Goal: Task Accomplishment & Management: Manage account settings

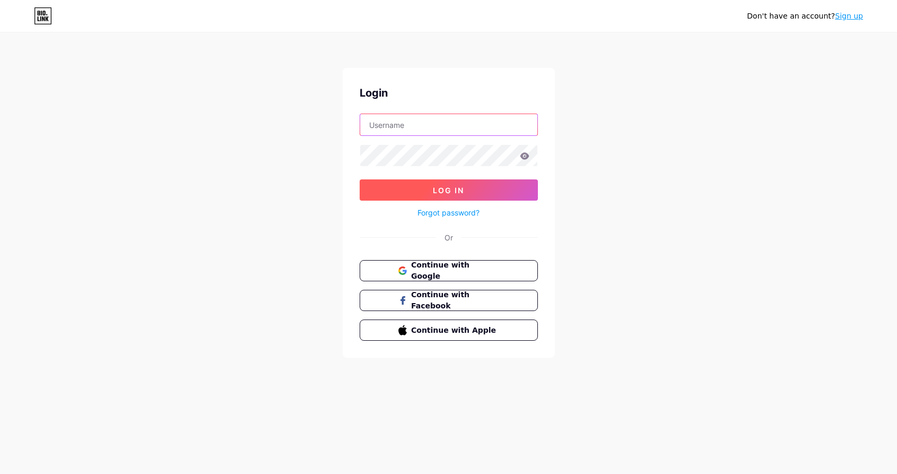
type input "kendradjohnson"
click at [452, 185] on button "Log In" at bounding box center [449, 189] width 178 height 21
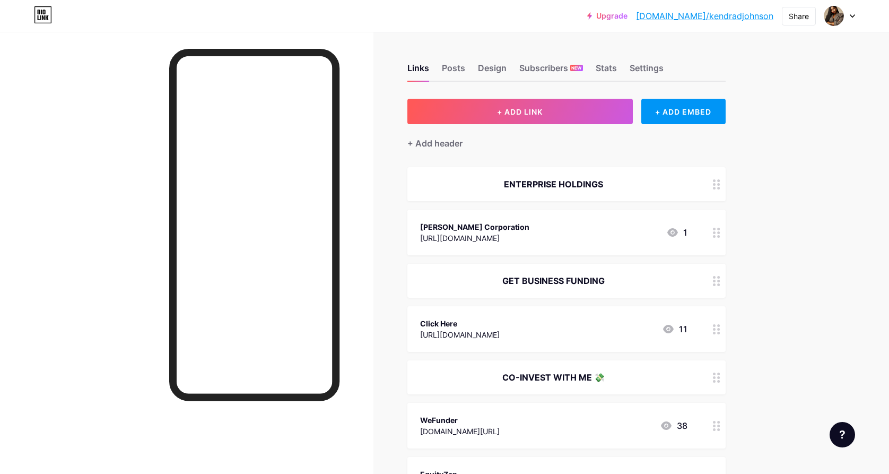
click at [720, 186] on icon at bounding box center [716, 184] width 7 height 10
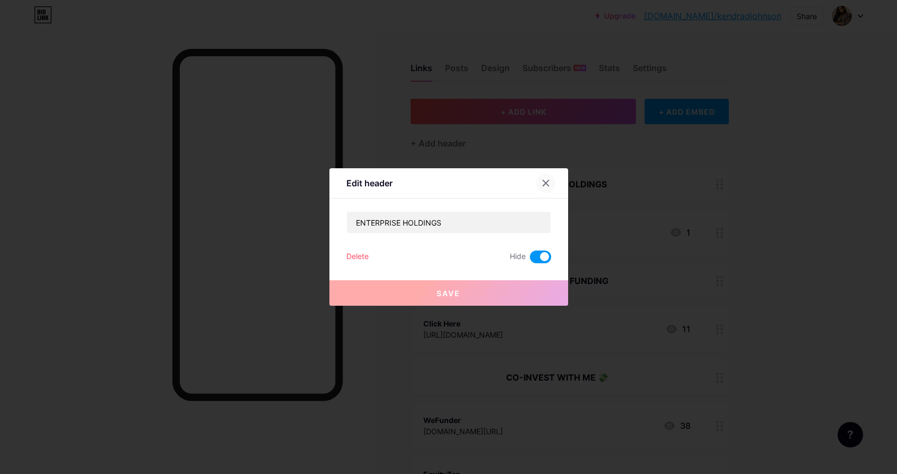
click at [545, 186] on icon at bounding box center [546, 183] width 8 height 8
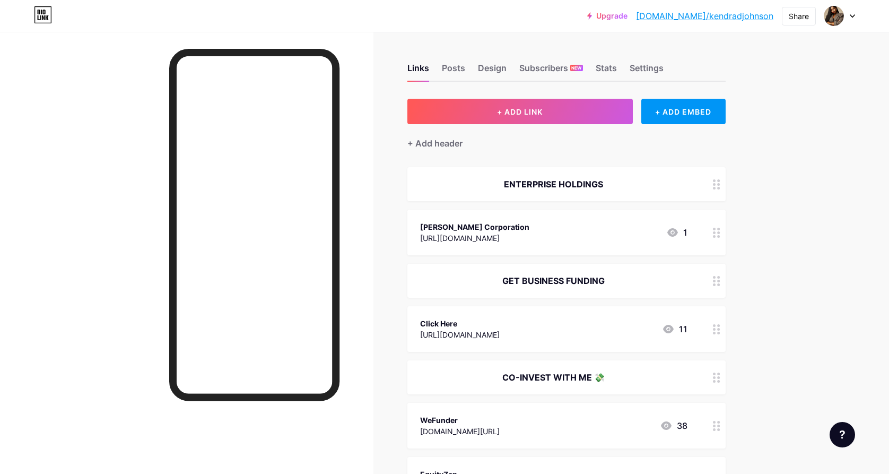
click at [723, 190] on div at bounding box center [717, 184] width 18 height 34
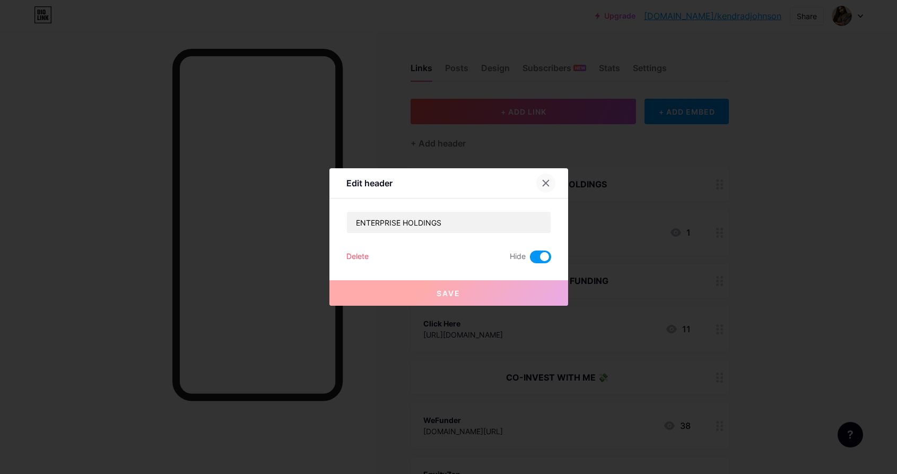
click at [544, 184] on icon at bounding box center [546, 183] width 8 height 8
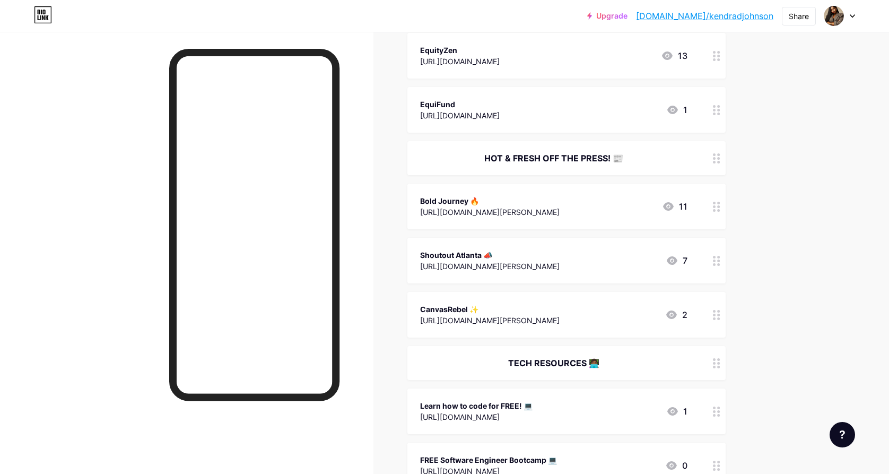
scroll to position [424, 0]
click at [718, 159] on icon at bounding box center [716, 158] width 7 height 10
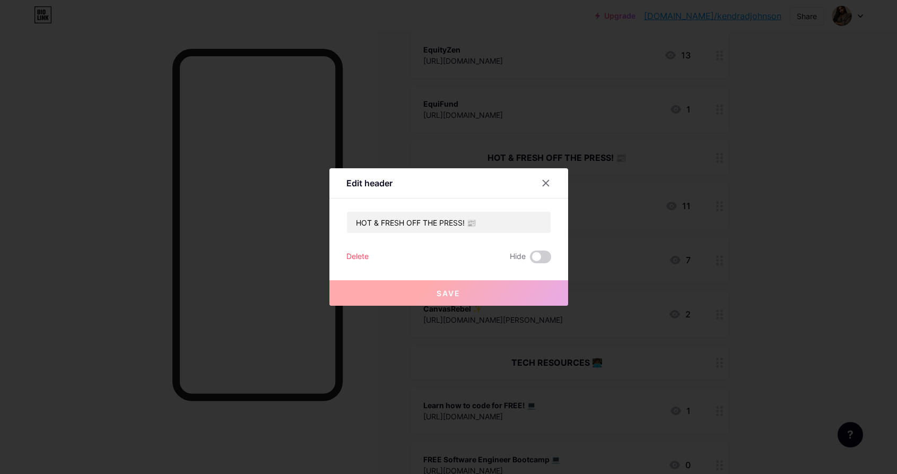
click at [525, 256] on div "Hide" at bounding box center [530, 256] width 41 height 13
click at [534, 255] on span at bounding box center [540, 256] width 21 height 13
click at [530, 259] on input "checkbox" at bounding box center [530, 259] width 0 height 0
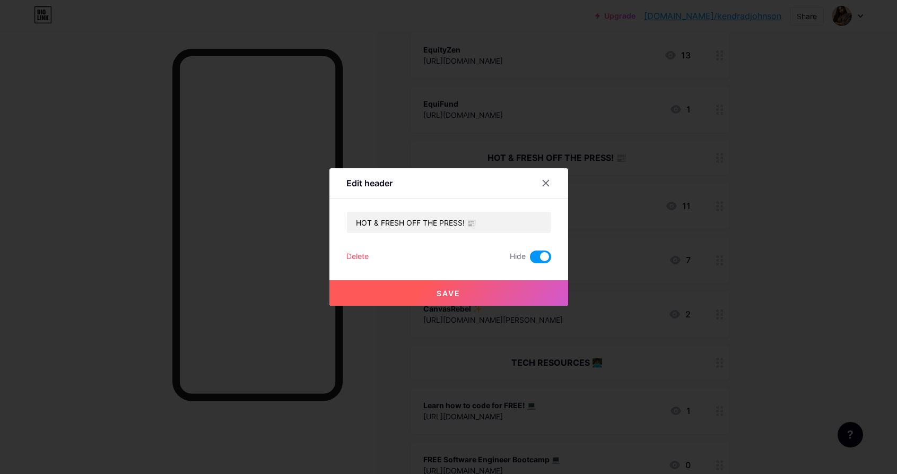
click at [507, 295] on button "Save" at bounding box center [448, 292] width 239 height 25
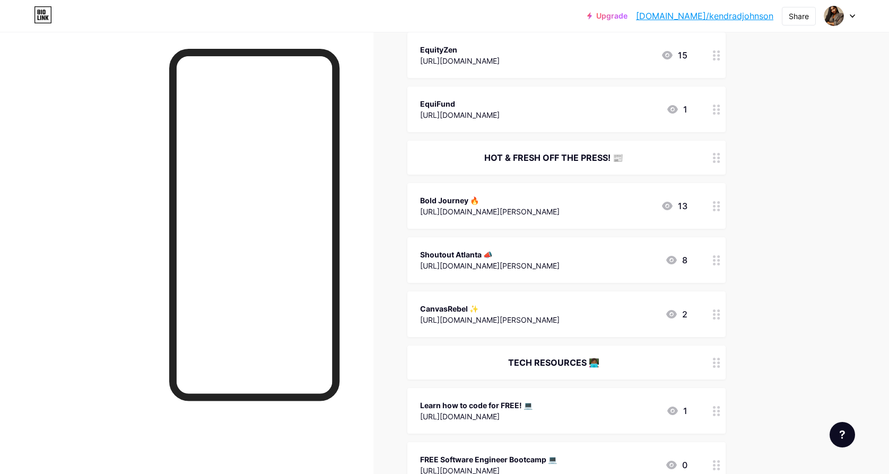
click at [716, 210] on circle at bounding box center [714, 209] width 3 height 3
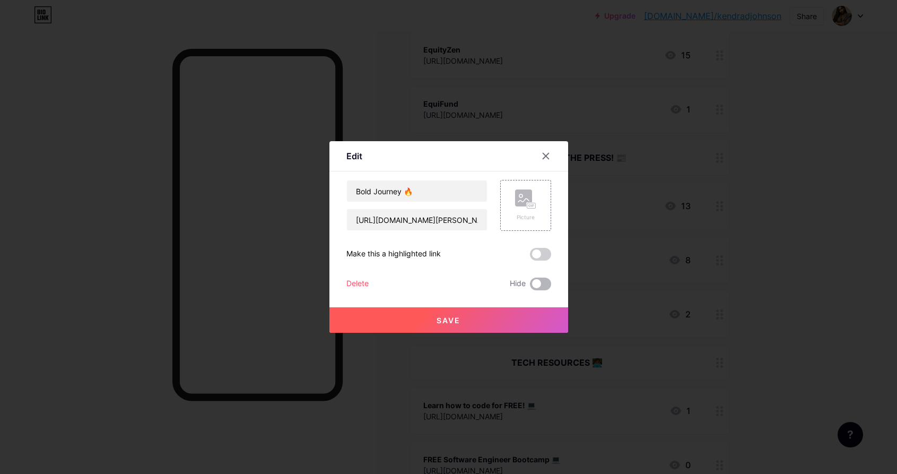
click at [535, 281] on span at bounding box center [540, 283] width 21 height 13
click at [530, 286] on input "checkbox" at bounding box center [530, 286] width 0 height 0
click at [522, 315] on button "Save" at bounding box center [448, 319] width 239 height 25
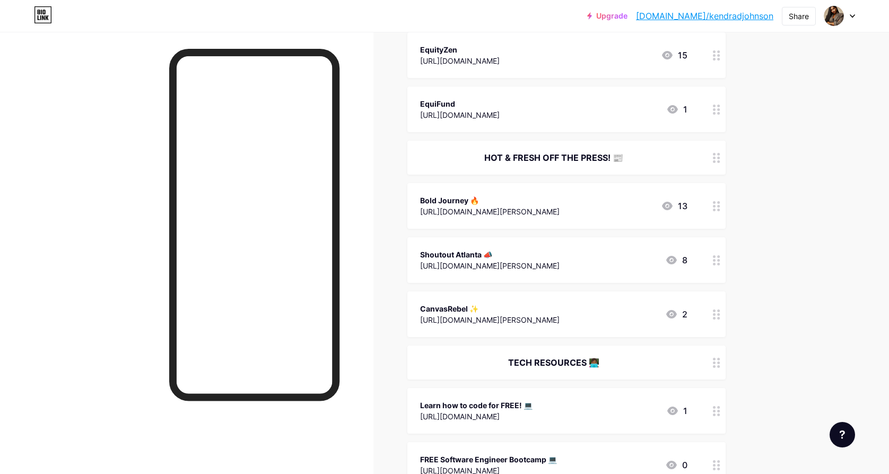
click at [719, 260] on icon at bounding box center [716, 260] width 7 height 10
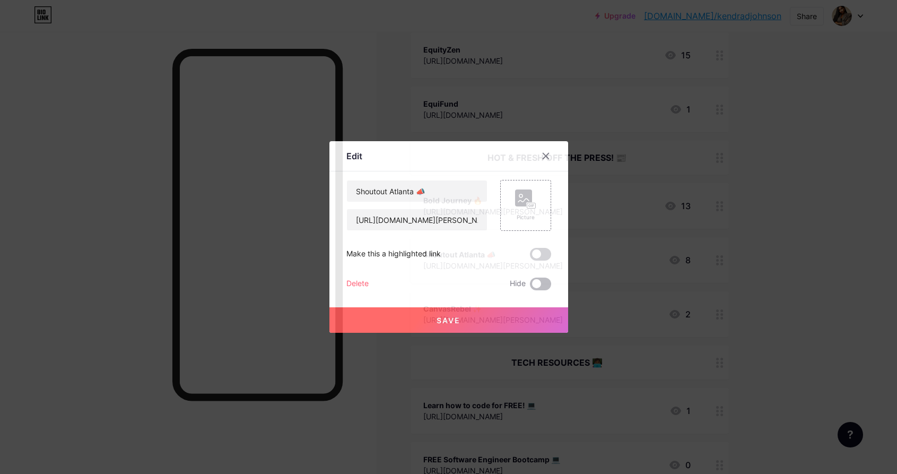
click at [534, 278] on span at bounding box center [540, 283] width 21 height 13
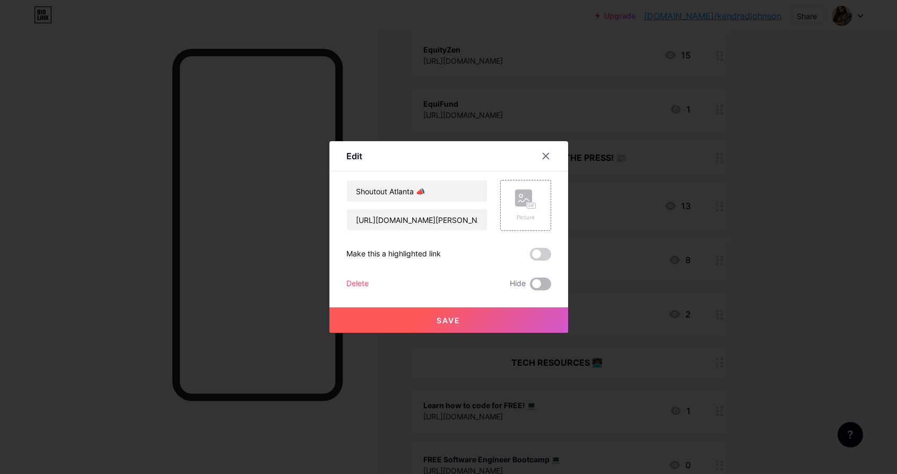
click at [530, 286] on input "checkbox" at bounding box center [530, 286] width 0 height 0
click at [518, 318] on button "Save" at bounding box center [448, 319] width 239 height 25
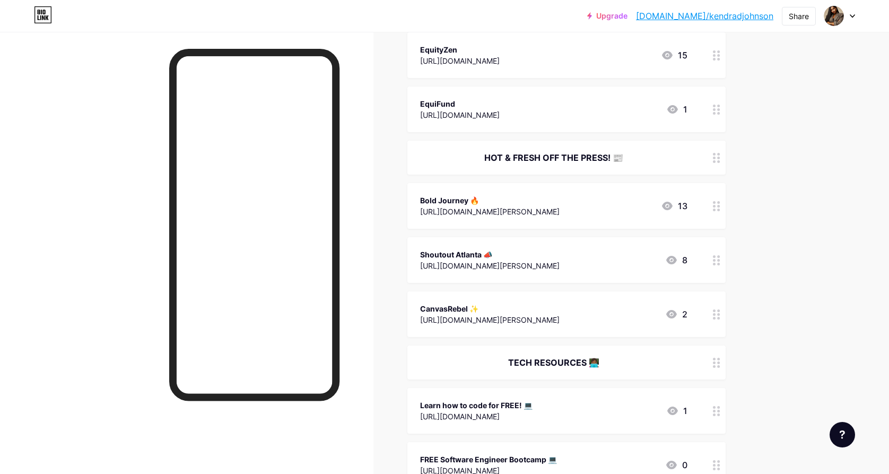
click at [716, 313] on icon at bounding box center [716, 314] width 7 height 10
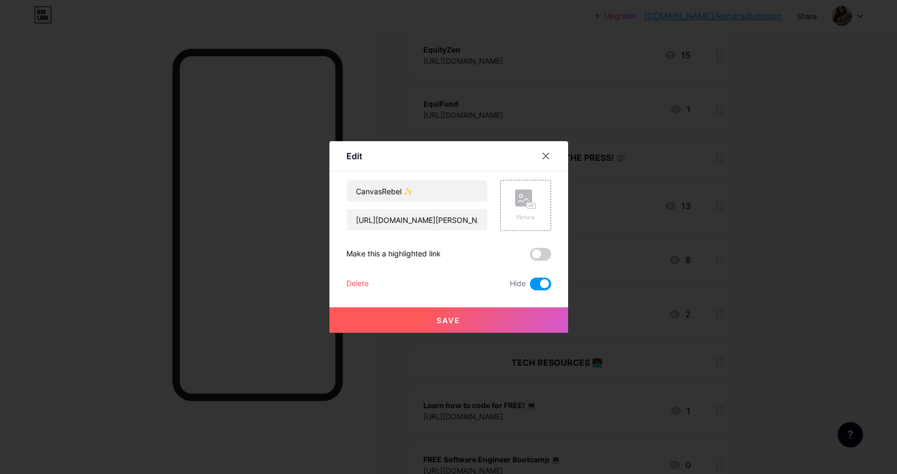
click at [490, 321] on button "Save" at bounding box center [448, 319] width 239 height 25
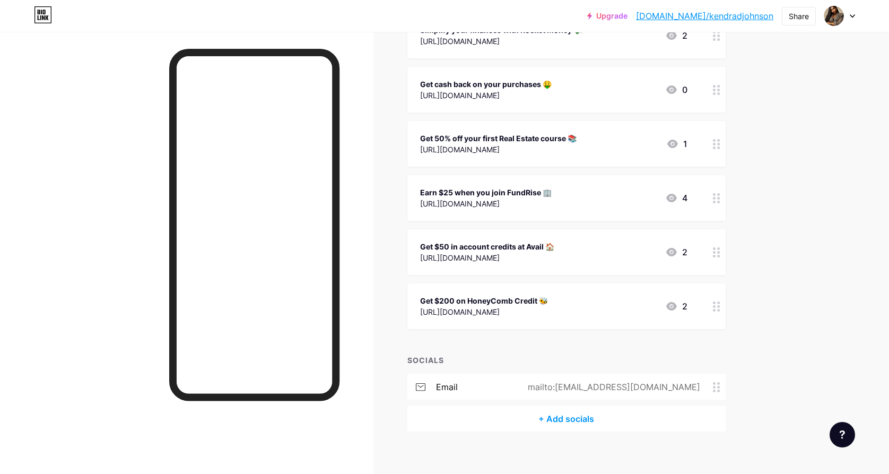
scroll to position [1717, 0]
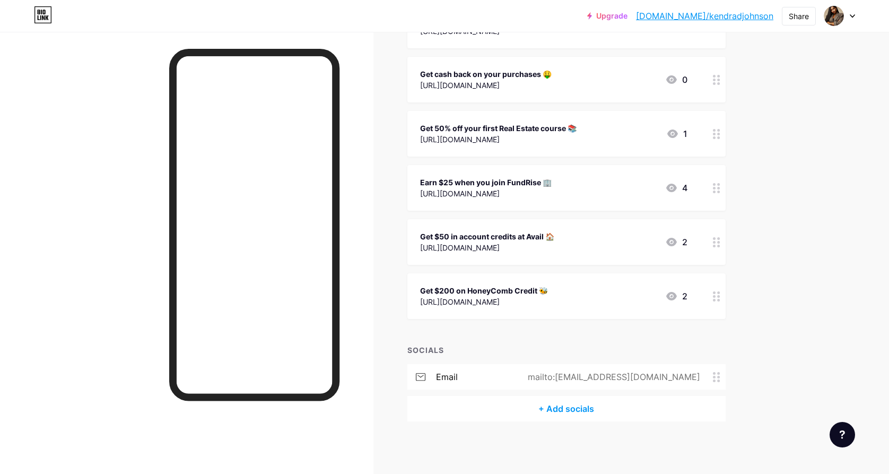
click at [546, 294] on div "Get $200 on HoneyComb Credit 🐝" at bounding box center [484, 290] width 128 height 11
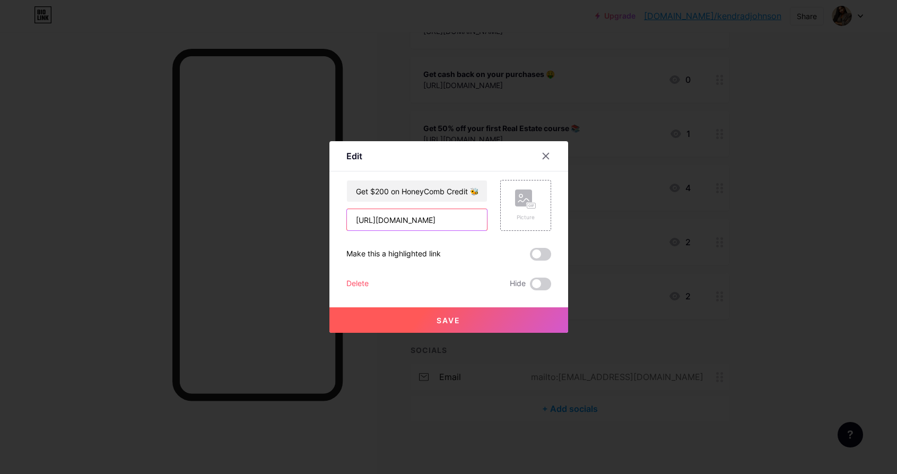
click at [453, 220] on input "[URL][DOMAIN_NAME]" at bounding box center [417, 219] width 140 height 21
click at [360, 283] on div "Delete" at bounding box center [357, 283] width 22 height 13
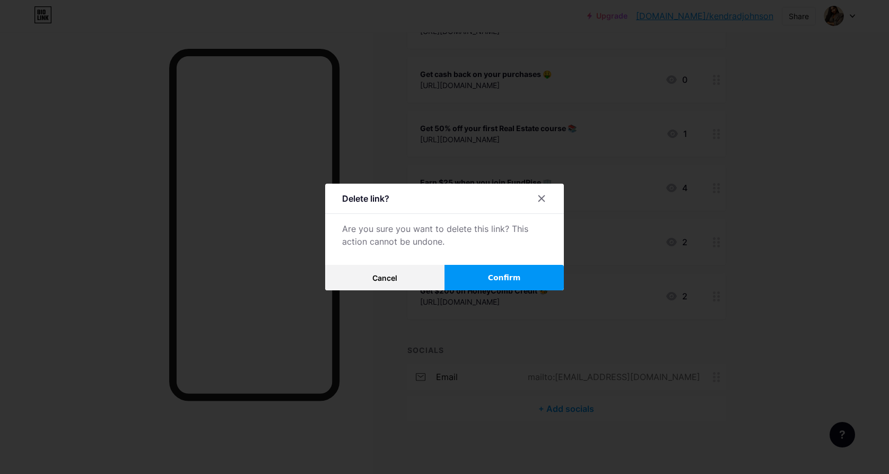
click at [515, 282] on span "Confirm" at bounding box center [504, 277] width 33 height 11
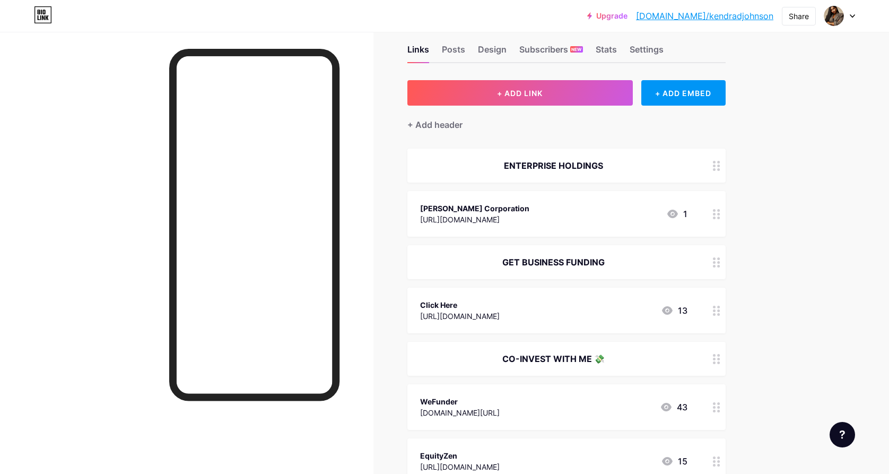
scroll to position [0, 0]
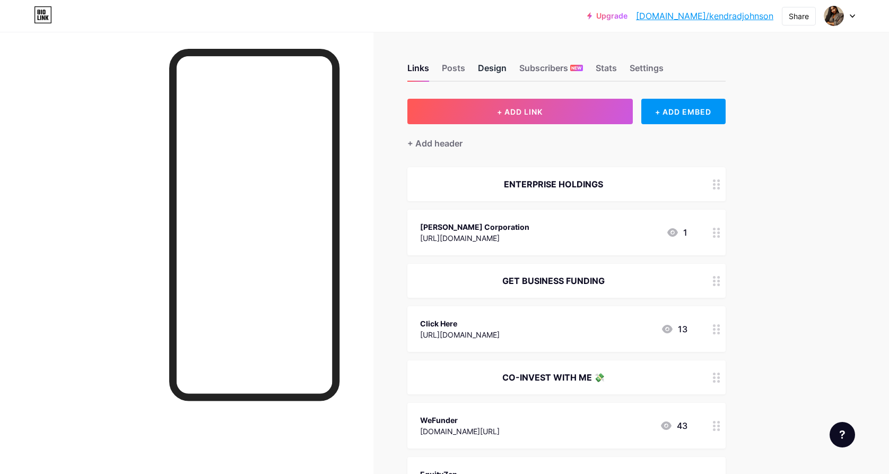
click at [494, 74] on div "Design" at bounding box center [492, 71] width 29 height 19
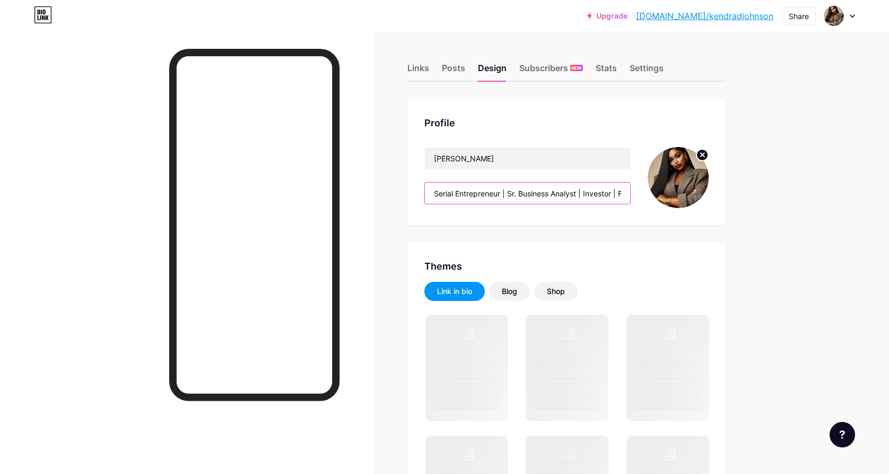
click at [501, 197] on input "Serial Entrepreneur | Sr. Business Analyst | Investor | Funding Broker | Philan…" at bounding box center [527, 192] width 205 height 21
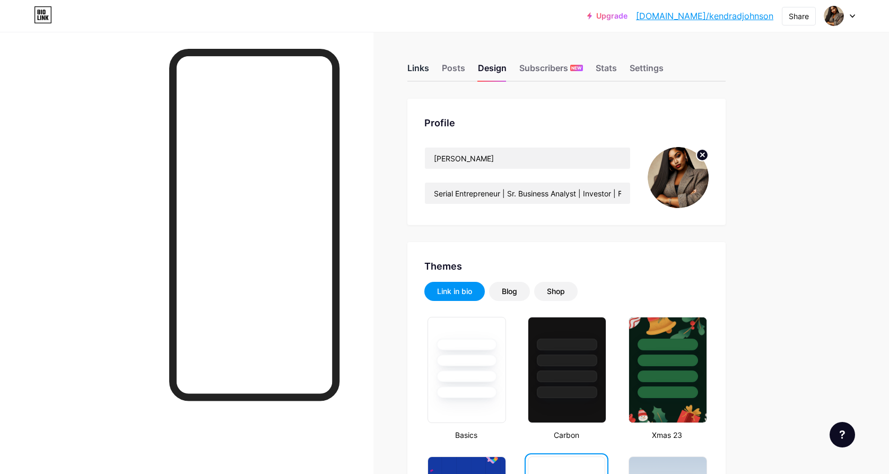
click at [417, 71] on div "Links" at bounding box center [418, 71] width 22 height 19
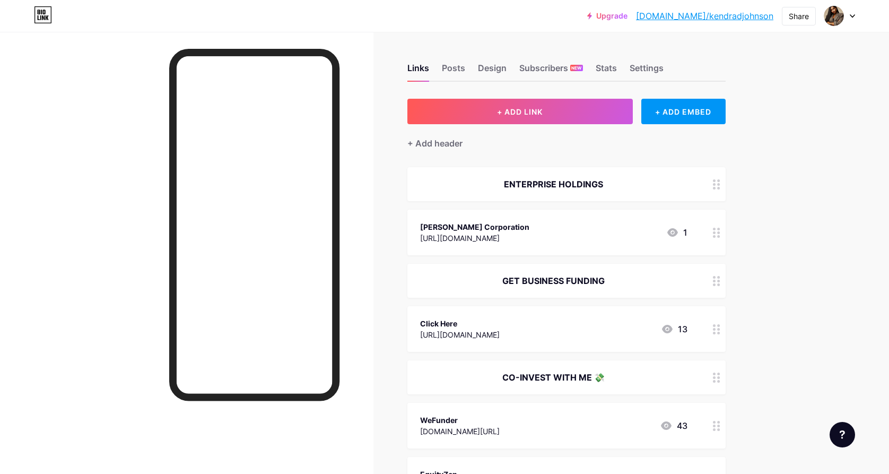
click at [720, 188] on icon at bounding box center [716, 184] width 7 height 10
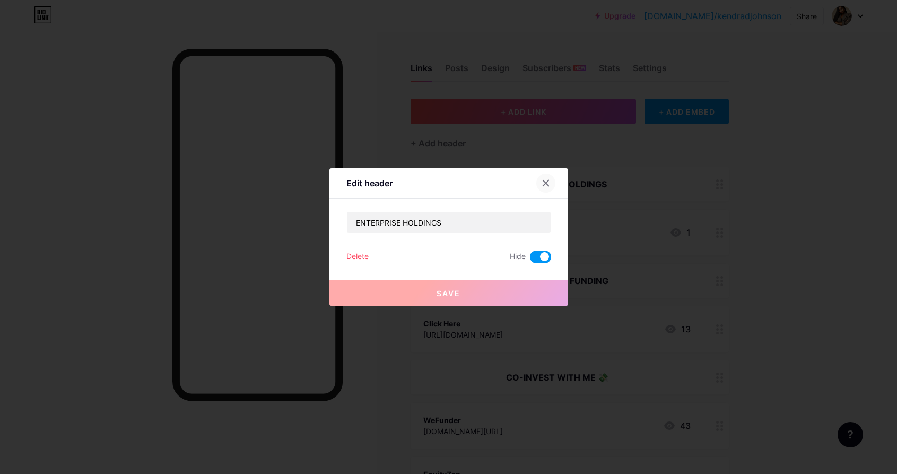
click at [546, 180] on div at bounding box center [545, 182] width 19 height 19
